Goal: Complete application form

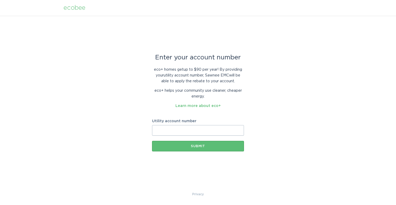
click at [187, 127] on input "Utility account number" at bounding box center [198, 130] width 92 height 11
click at [185, 127] on input "Utility account number" at bounding box center [198, 130] width 92 height 11
paste input "3294971"
type input "3294971"
click at [202, 148] on button "Submit" at bounding box center [198, 146] width 92 height 11
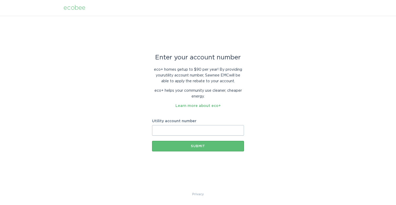
click at [176, 127] on input "Utility account number" at bounding box center [198, 130] width 92 height 11
paste input "2579573000"
type input "2579573000"
click at [199, 146] on div "Submit" at bounding box center [198, 146] width 87 height 3
